Goal: Communication & Community: Participate in discussion

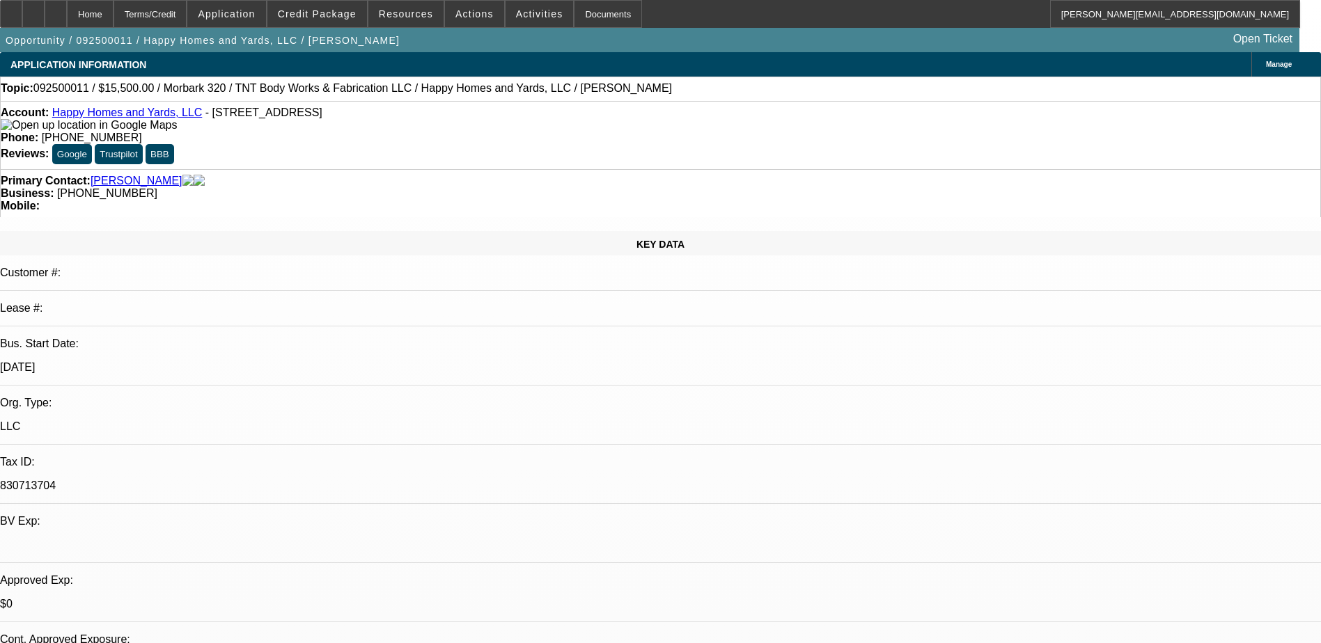
select select "0"
select select "2"
select select "0"
select select "6"
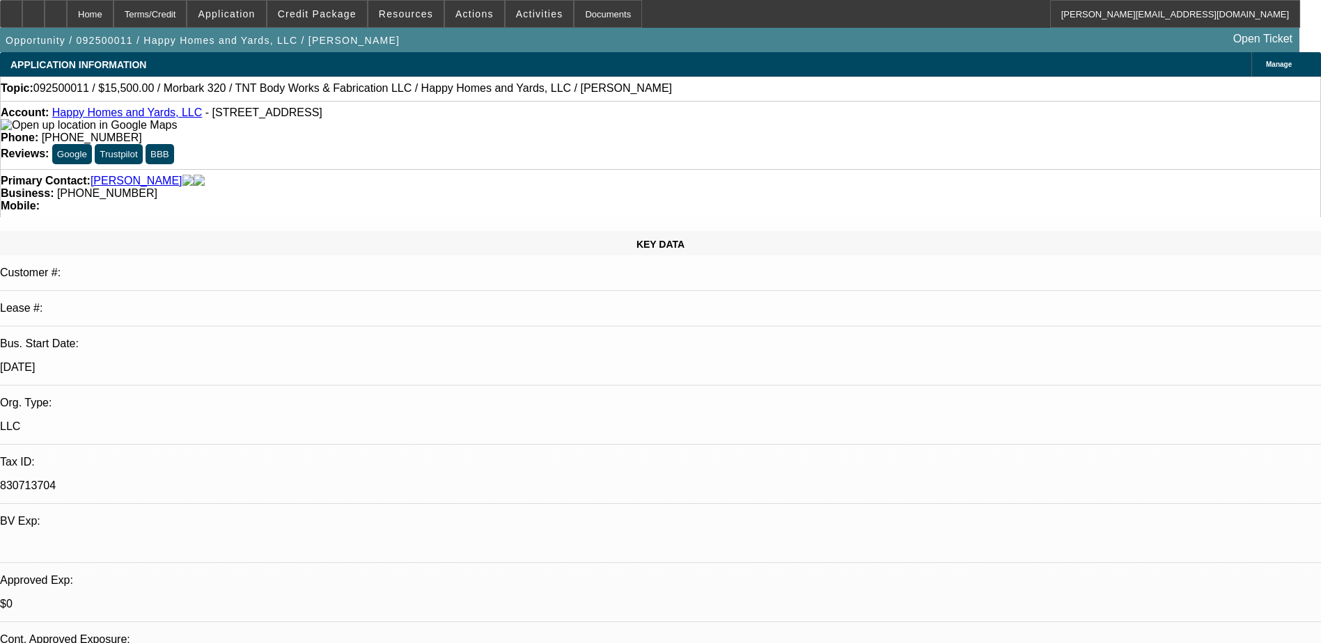
select select "0"
select select "6"
select select "0"
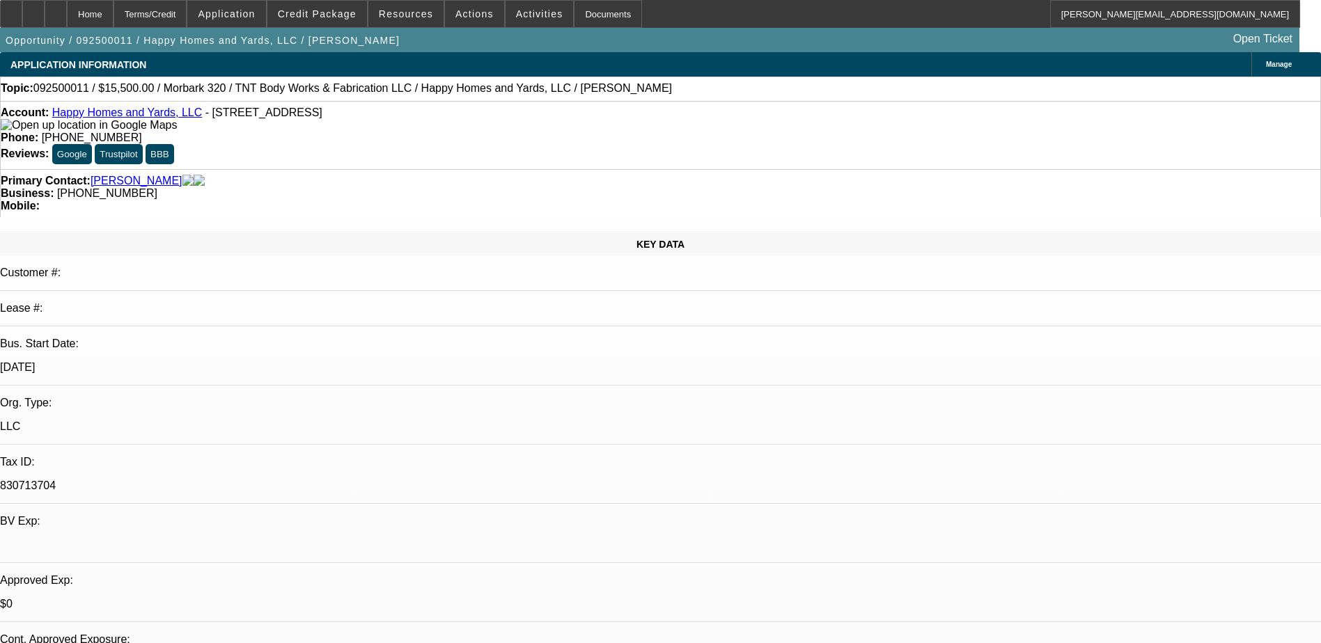
select select "0"
select select "6"
select select "0"
select select "2"
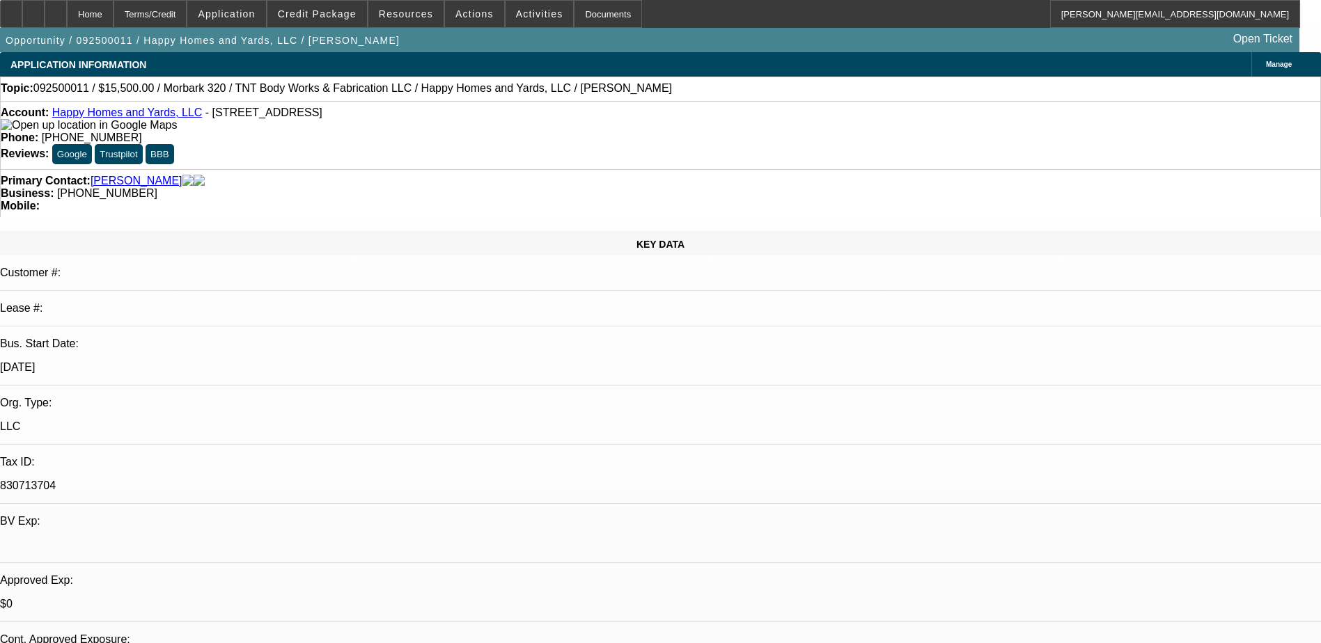
select select "2"
select select "0"
select select "6"
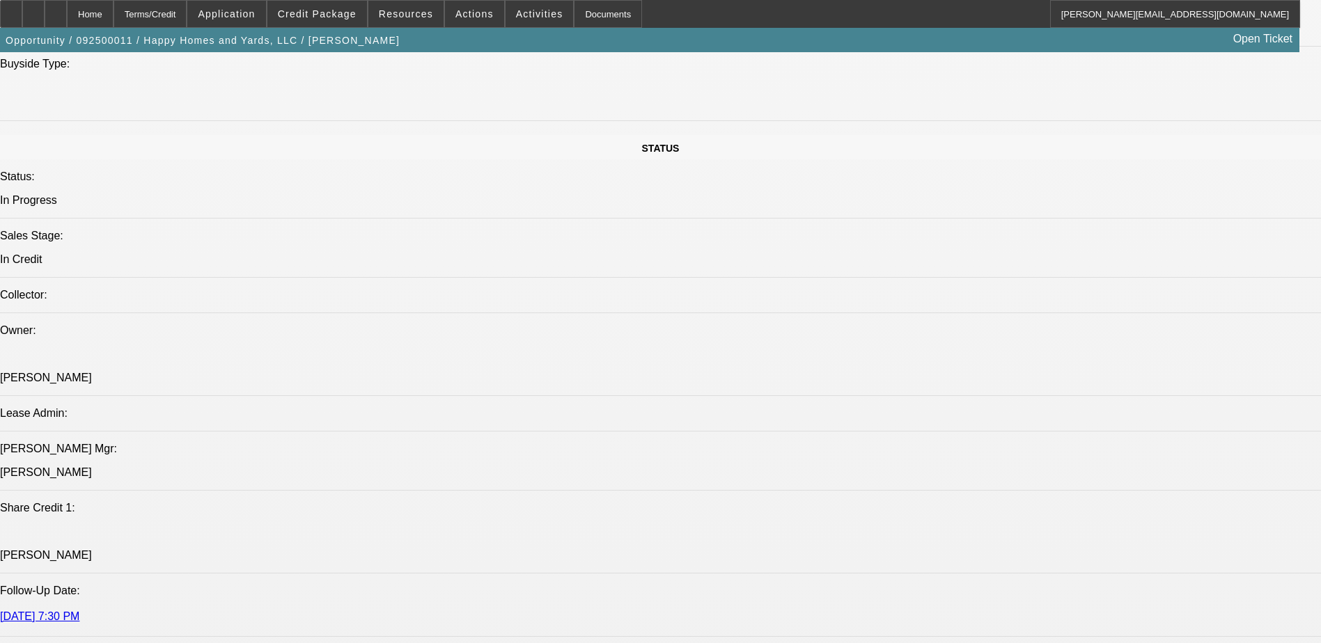
scroll to position [975, 0]
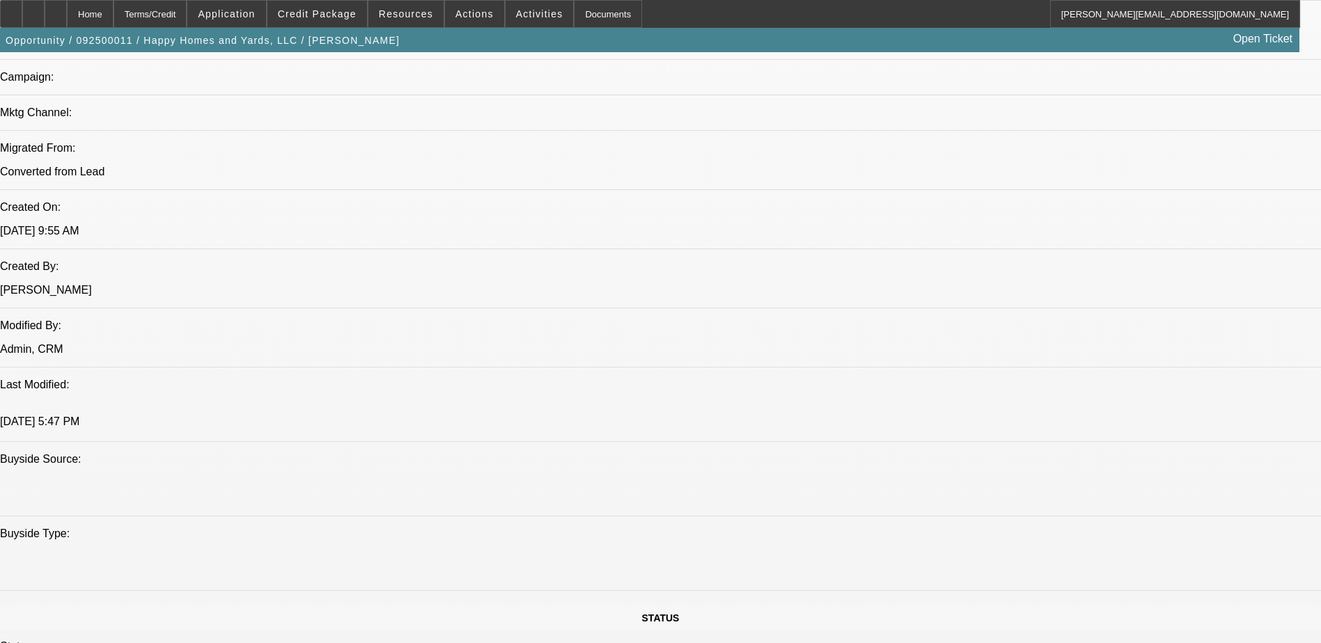
click at [1070, 226] on button "reply_all Reply All" at bounding box center [1081, 228] width 88 height 33
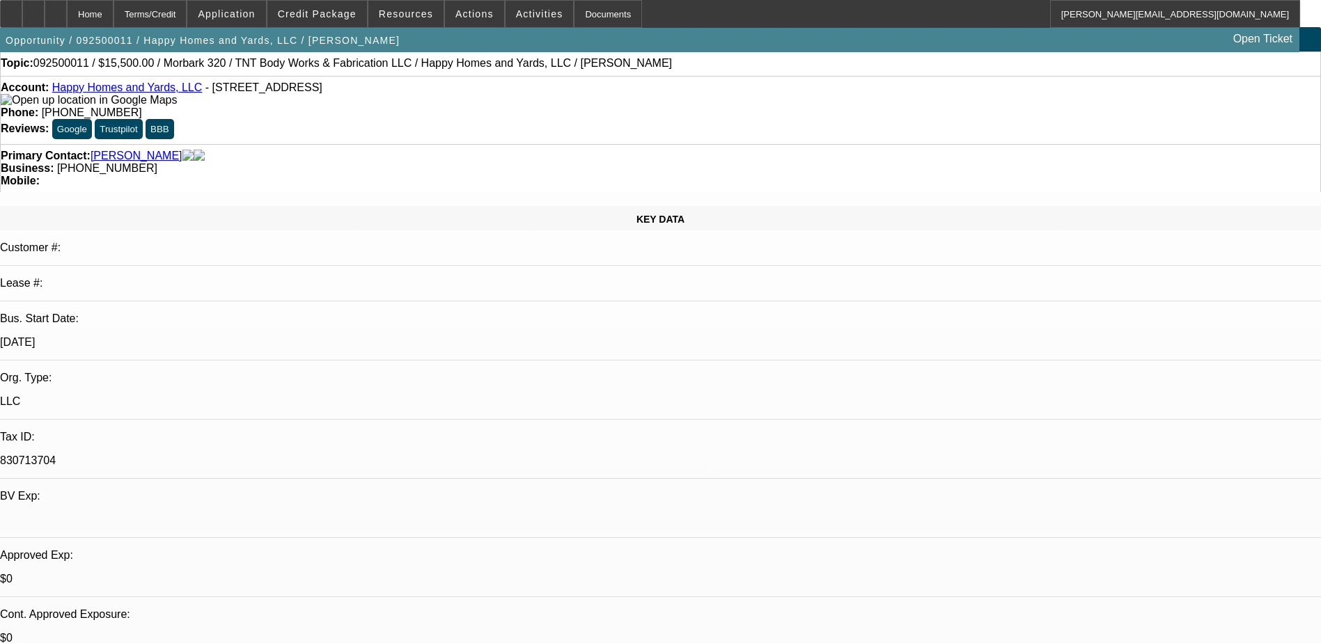
scroll to position [0, 0]
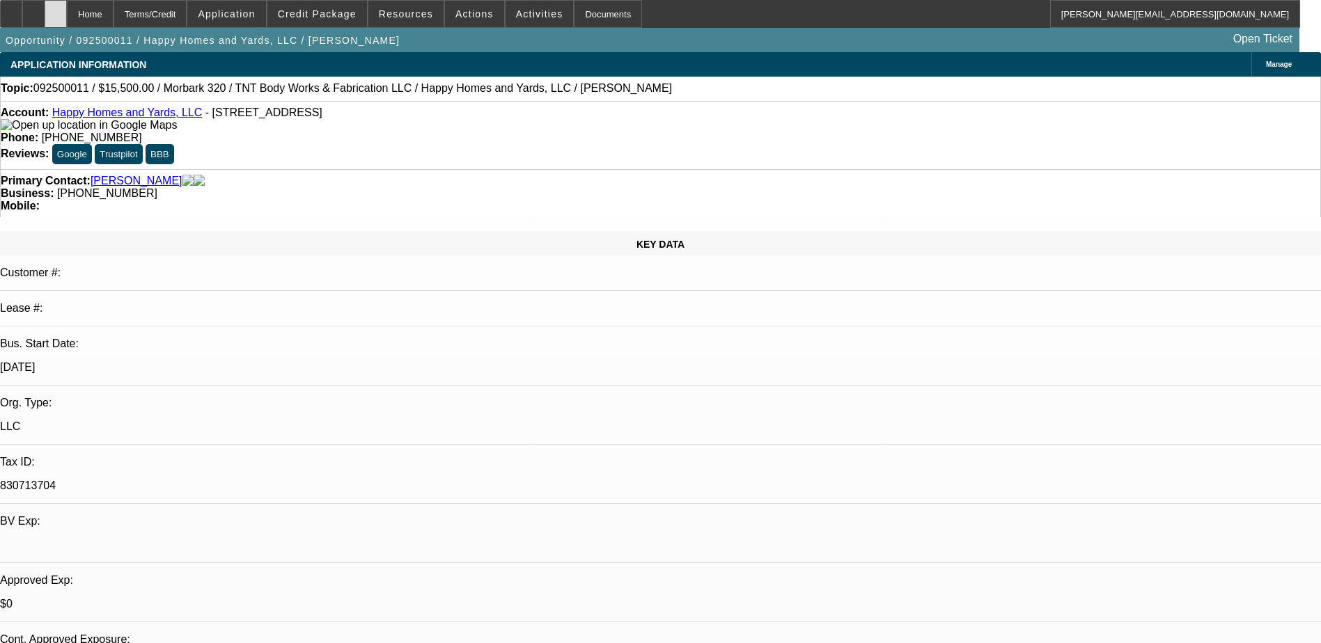
click at [67, 16] on div at bounding box center [56, 14] width 22 height 28
select select "0"
select select "6"
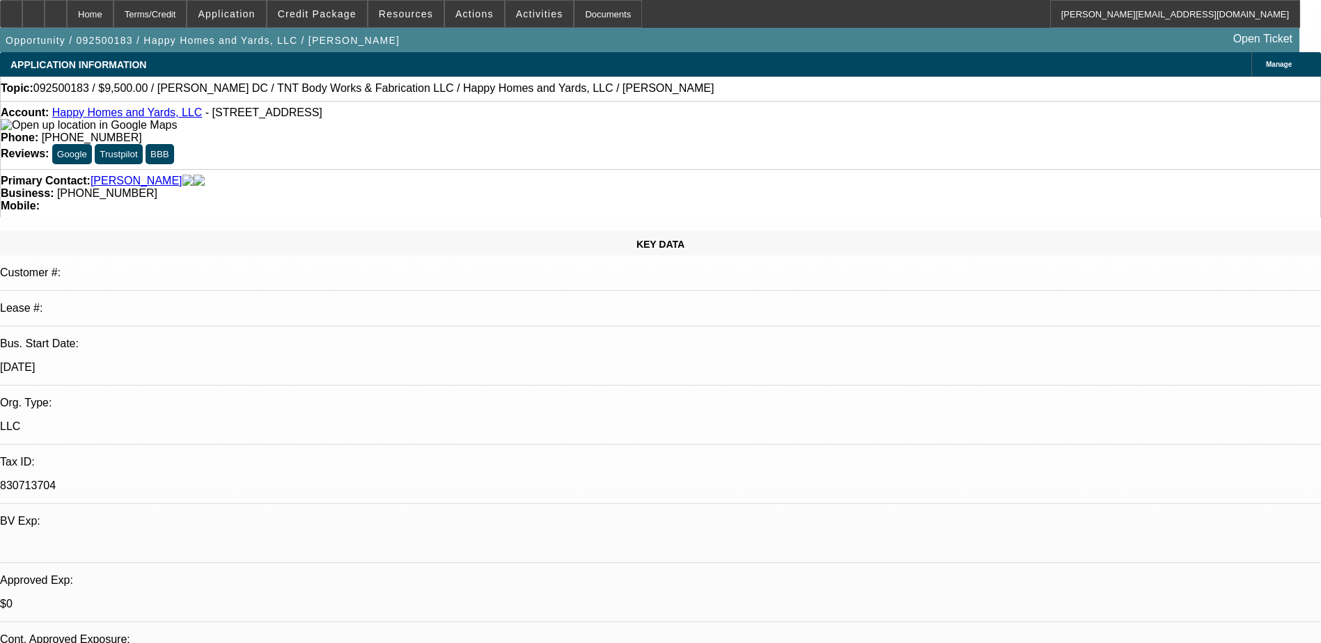
select select "0"
select select "6"
select select "0"
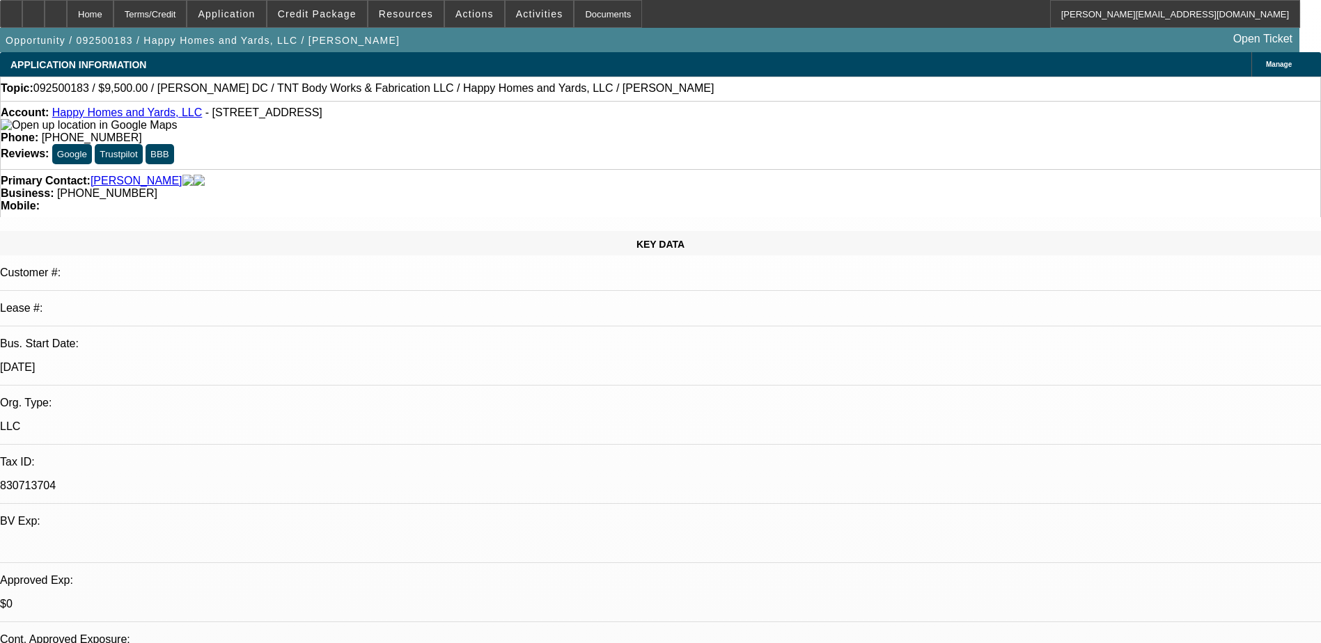
select select "0"
select select "6"
select select "0"
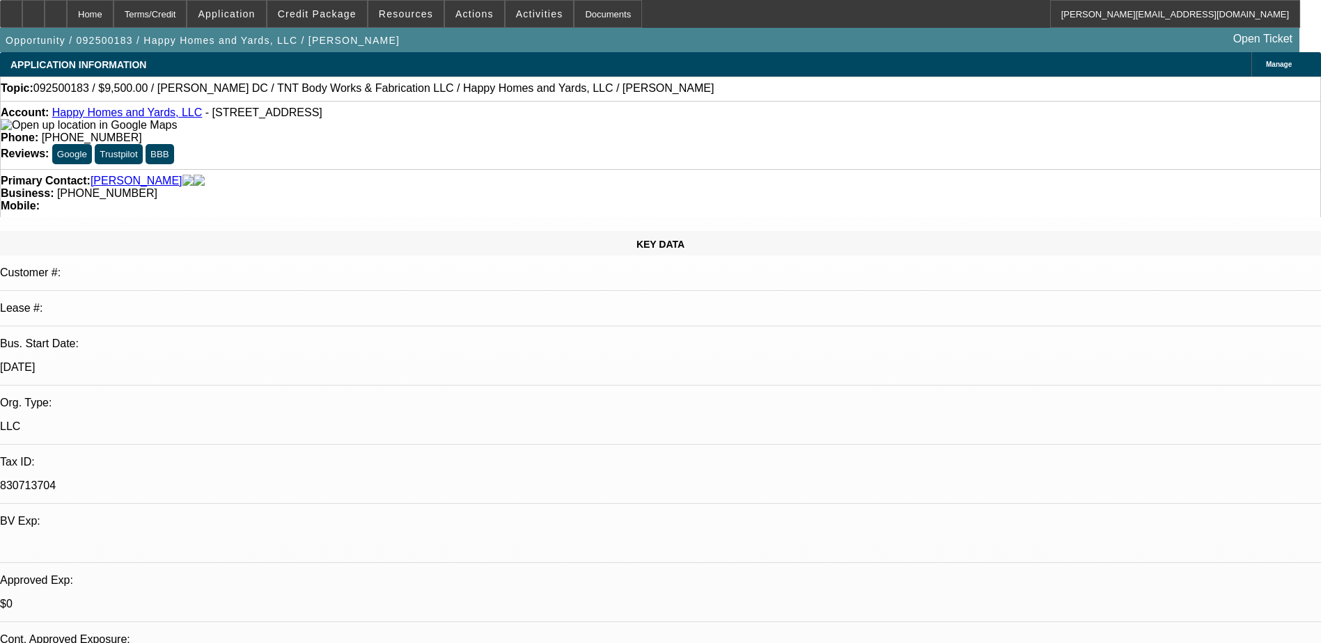
select select "0"
select select "6"
select select "0"
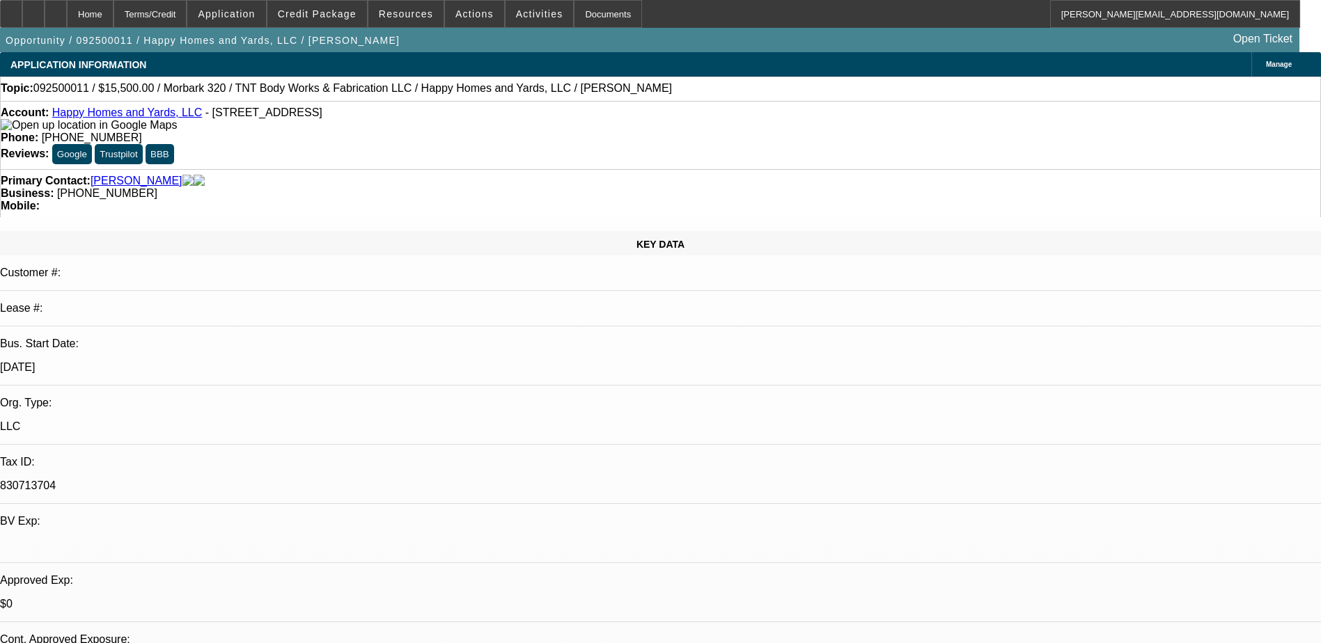
select select "0"
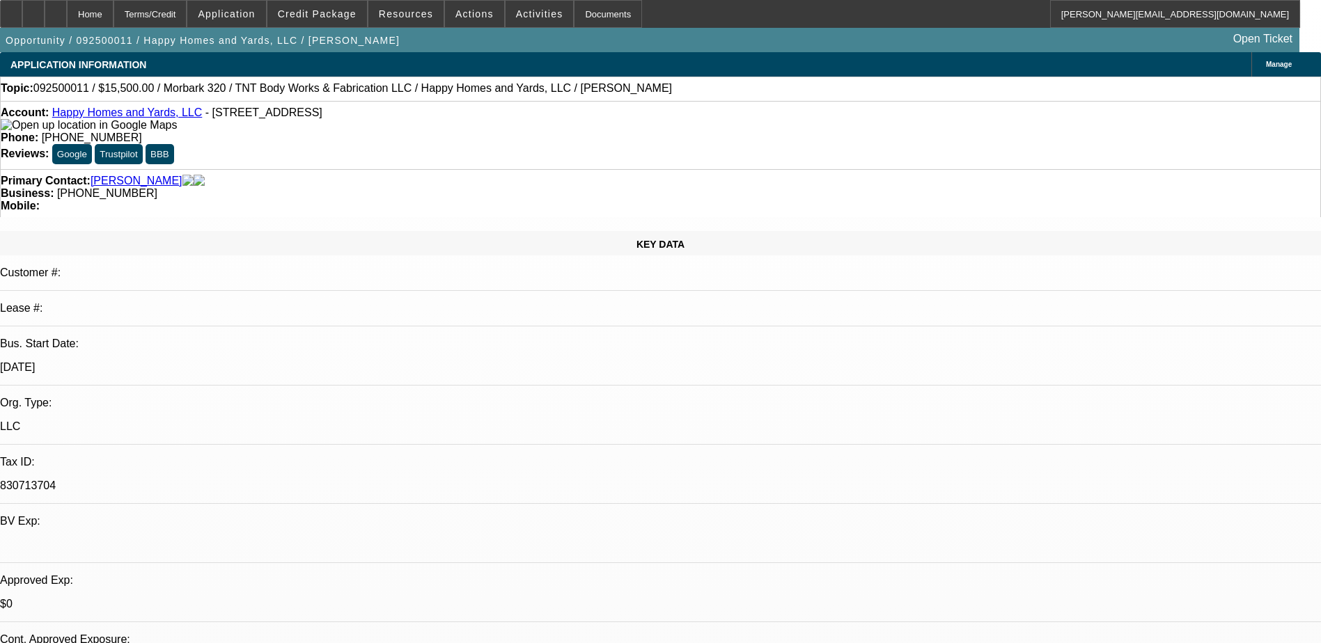
select select "0"
select select "2"
select select "0"
select select "1"
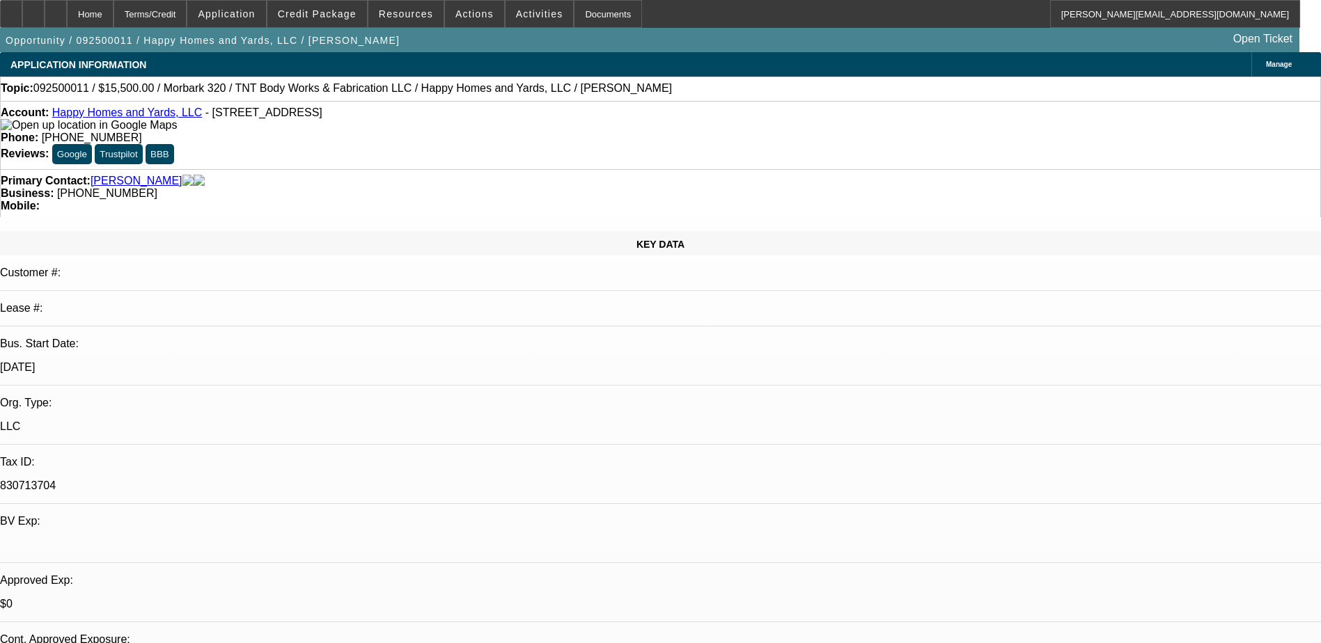
select select "2"
select select "6"
select select "1"
select select "6"
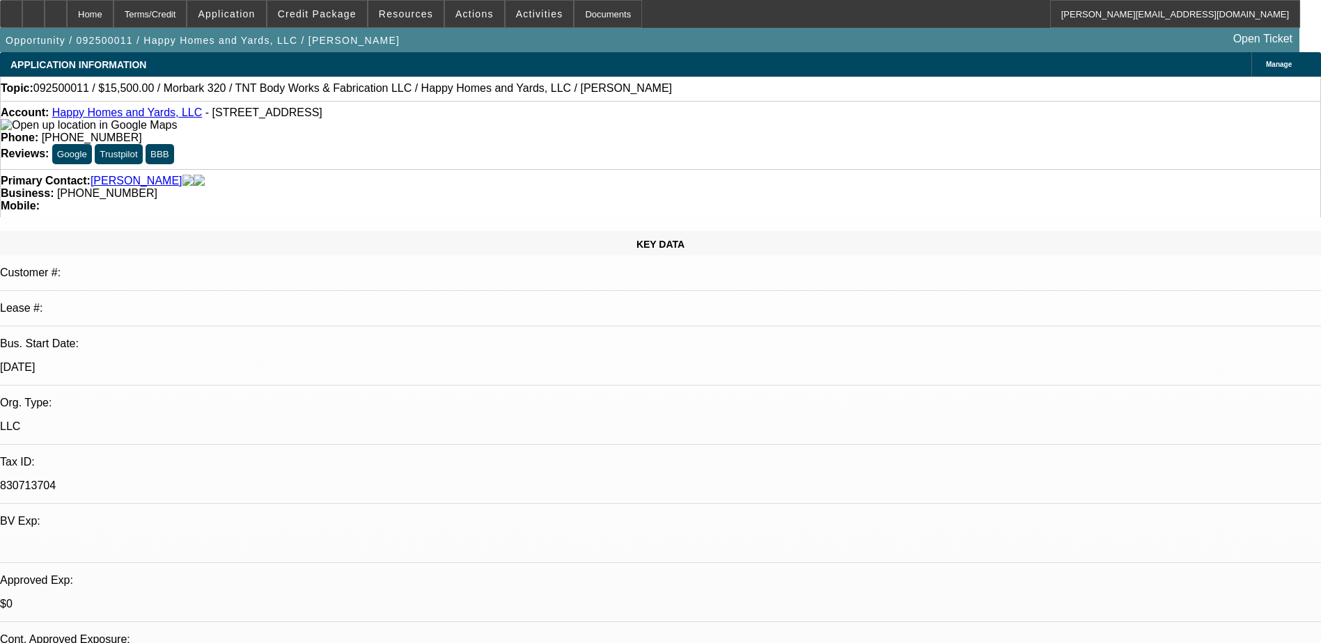
select select "1"
select select "6"
select select "1"
select select "2"
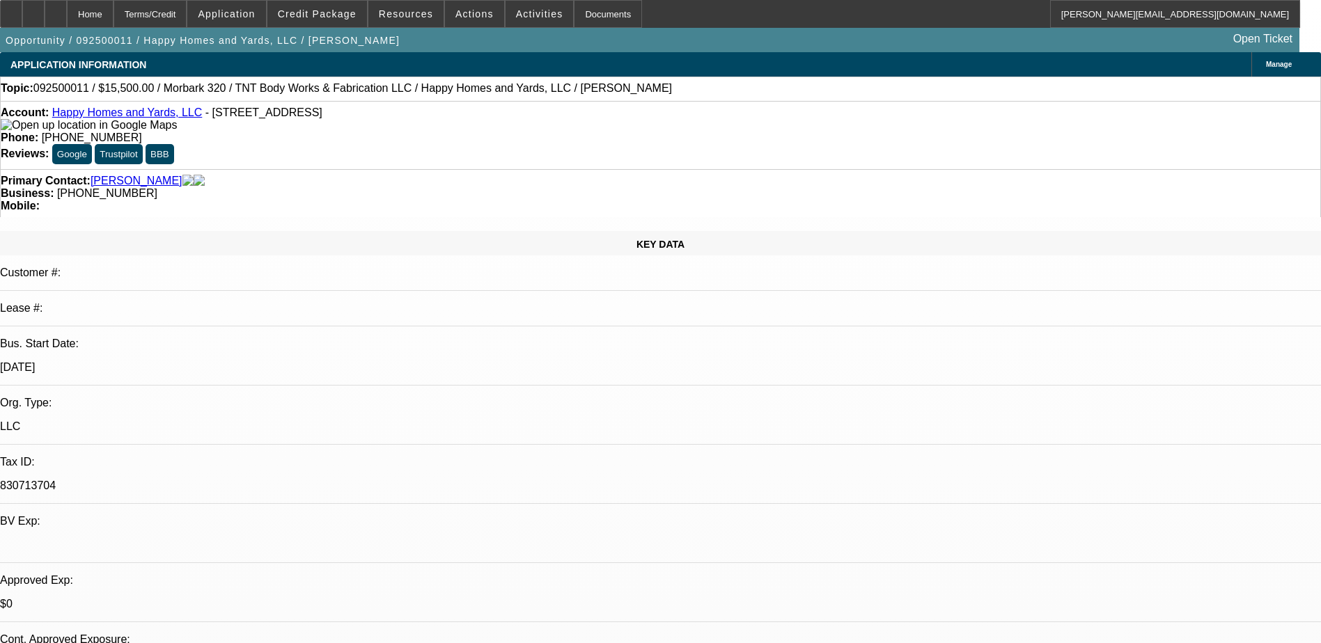
select select "6"
select select "0.2"
select select "2"
select select "0.1"
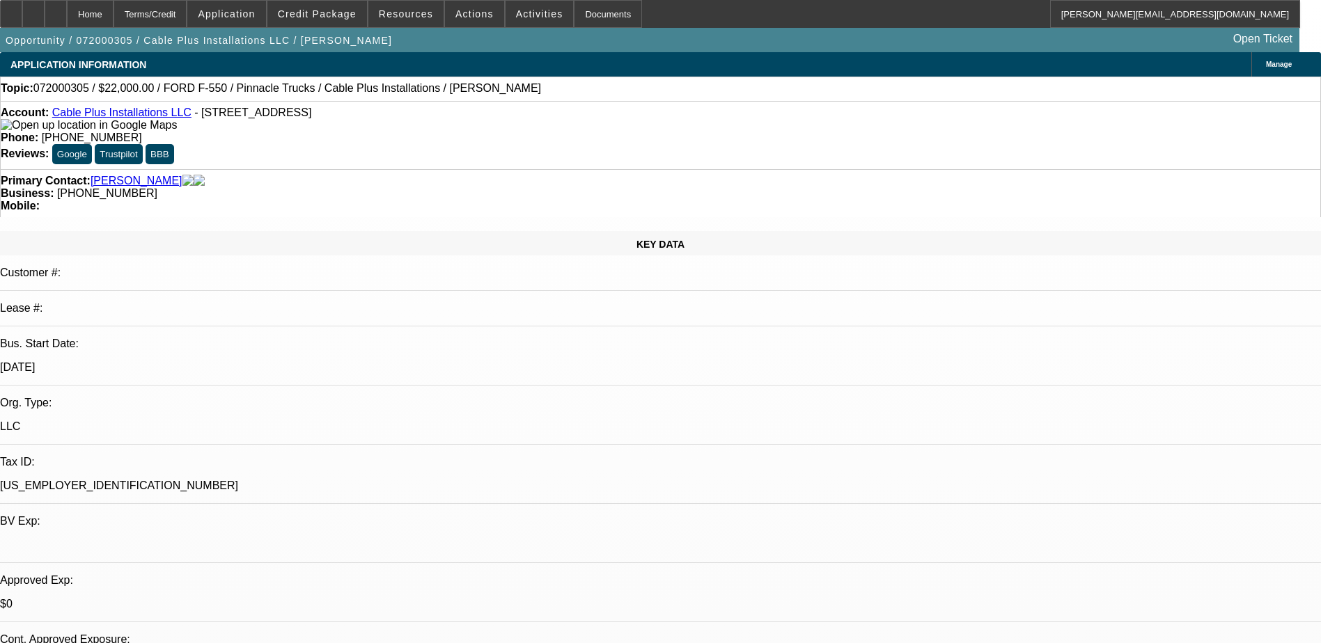
select select "4"
select select "0.2"
select select "0"
select select "0.1"
select select "4"
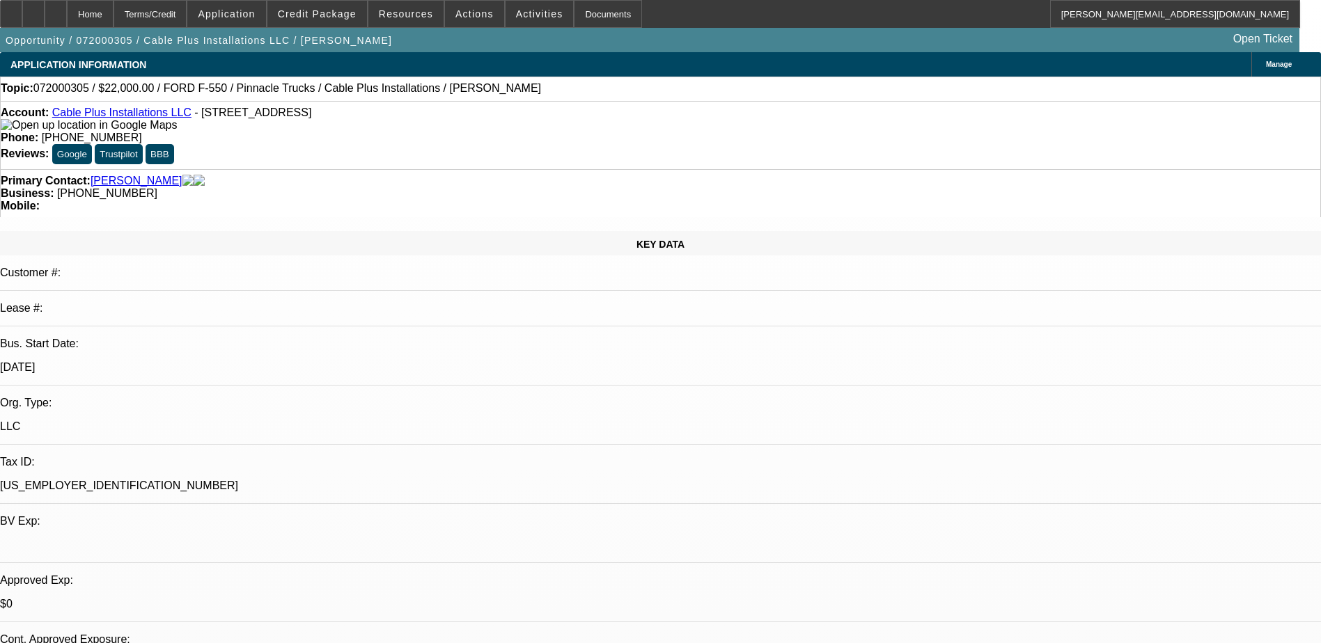
select select "0.2"
select select "0"
select select "0.1"
select select "4"
select select "0.2"
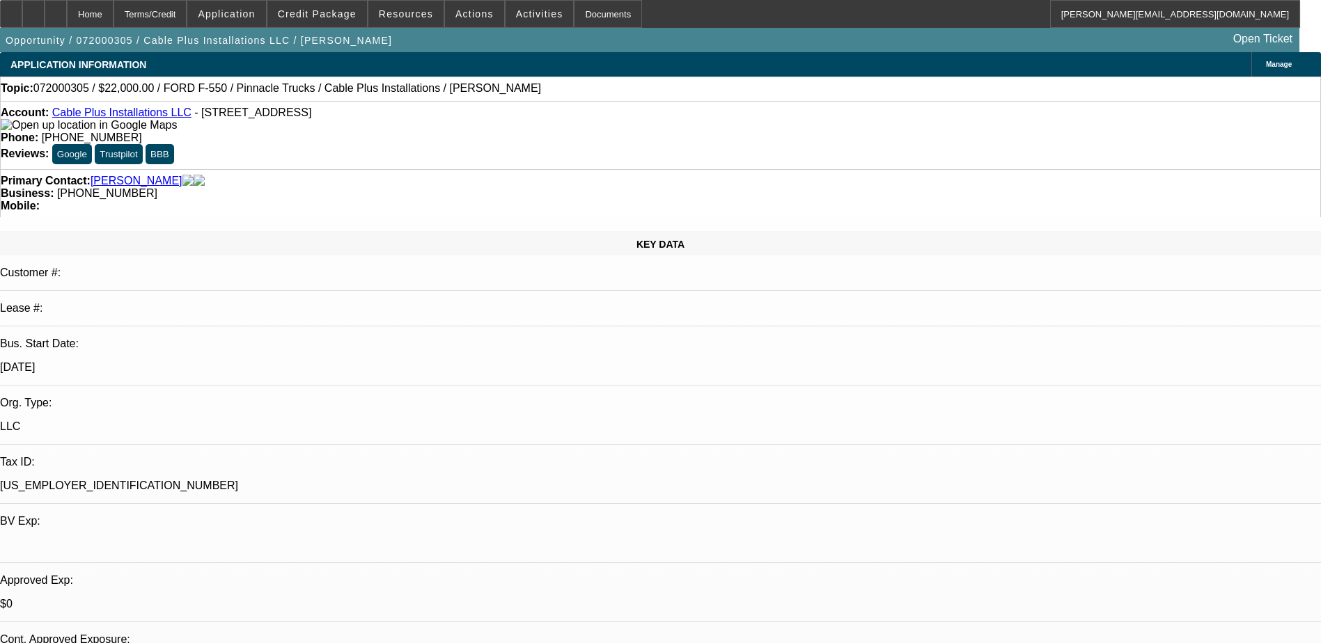
select select "0"
select select "0.1"
select select "4"
